Goal: Transaction & Acquisition: Purchase product/service

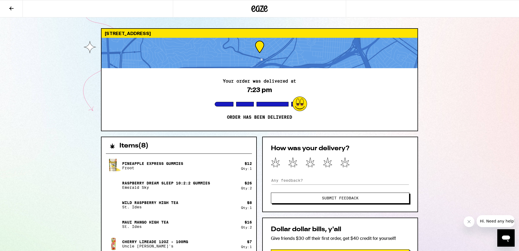
click at [11, 7] on icon at bounding box center [11, 9] width 4 height 4
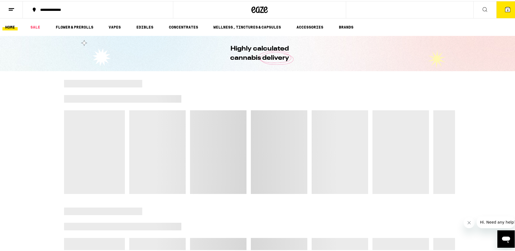
click at [9, 27] on link "HOME" at bounding box center [9, 26] width 15 height 7
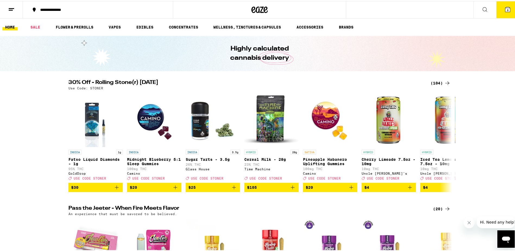
click at [8, 26] on link "HOME" at bounding box center [9, 26] width 15 height 7
